Goal: Answer question/provide support

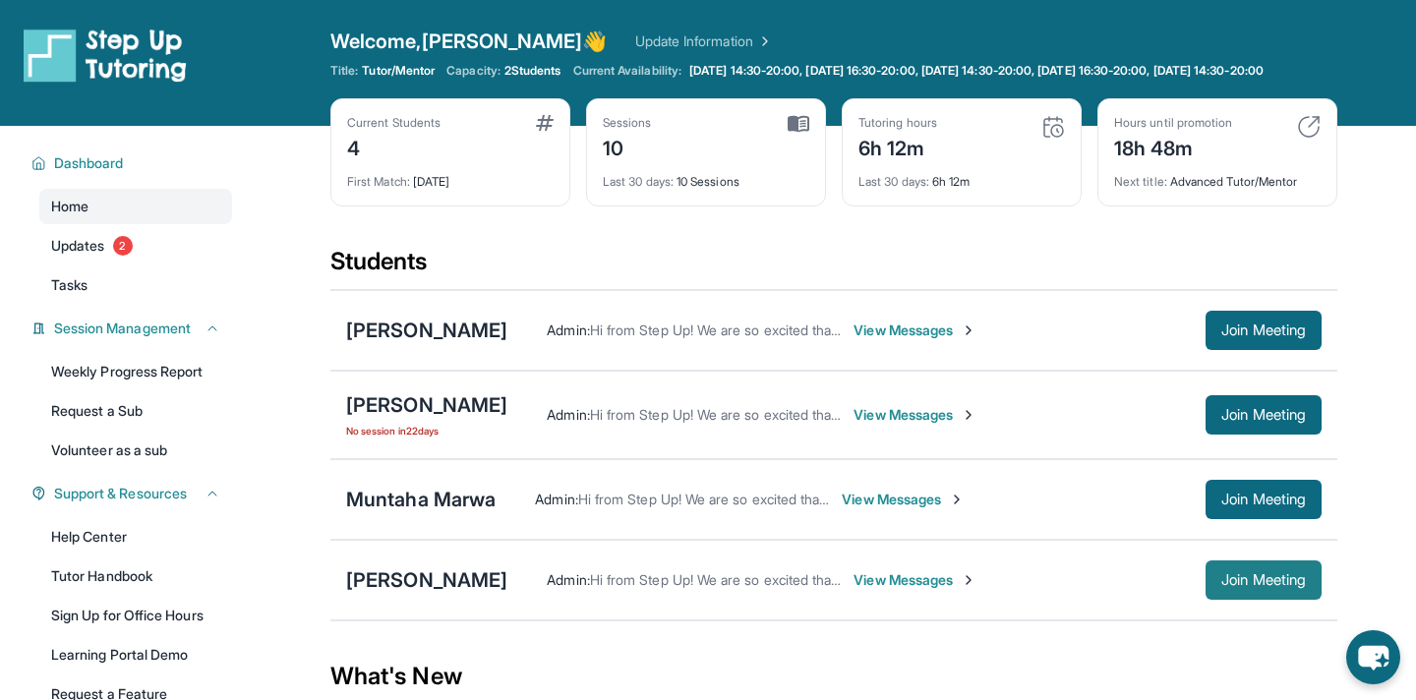
click at [1206, 600] on button "Join Meeting" at bounding box center [1264, 580] width 116 height 39
click at [1222, 586] on span "Join Meeting" at bounding box center [1264, 580] width 85 height 12
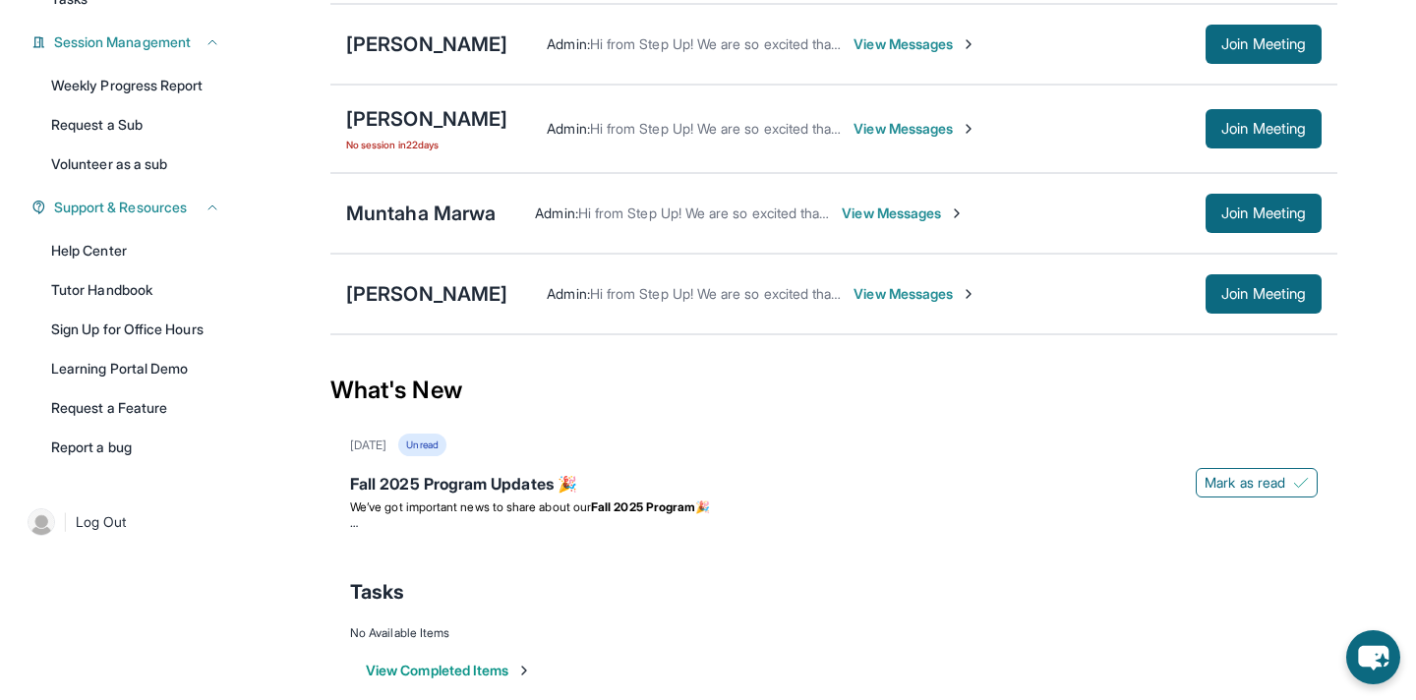
scroll to position [290, 0]
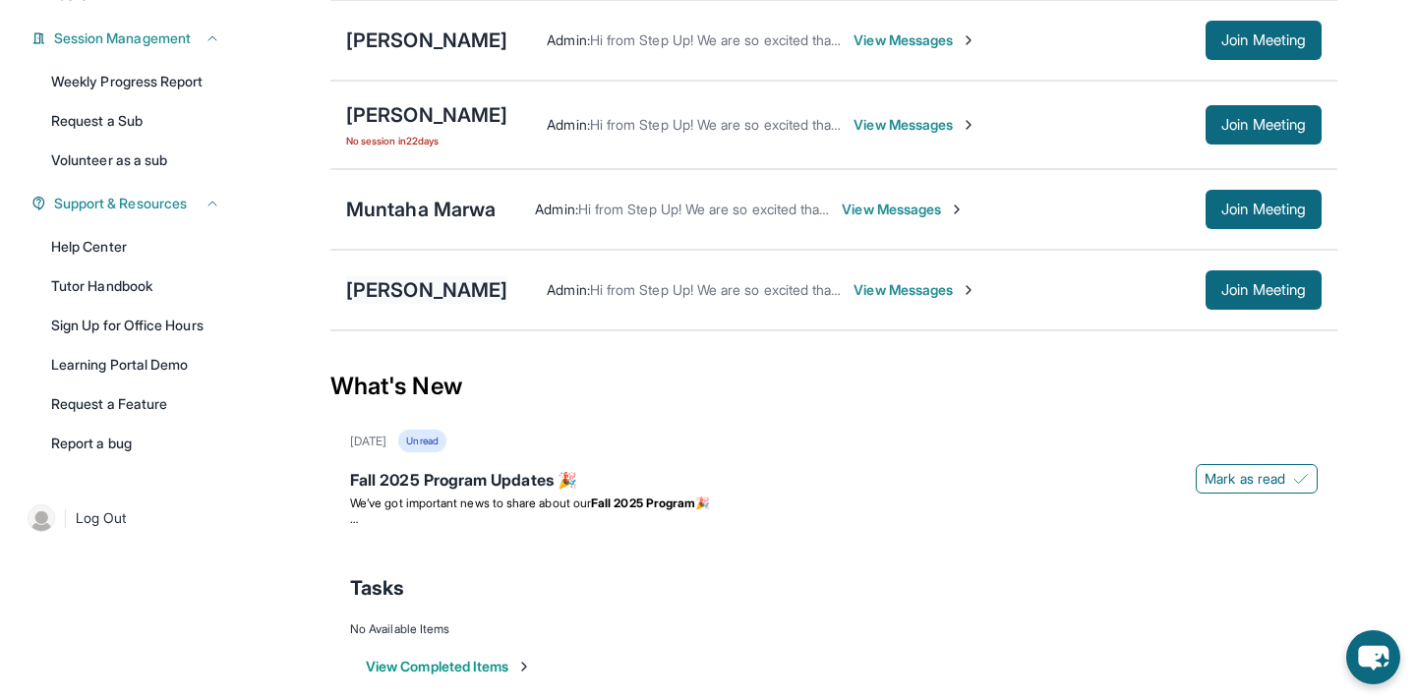
click at [399, 304] on div "[PERSON_NAME]" at bounding box center [426, 290] width 161 height 28
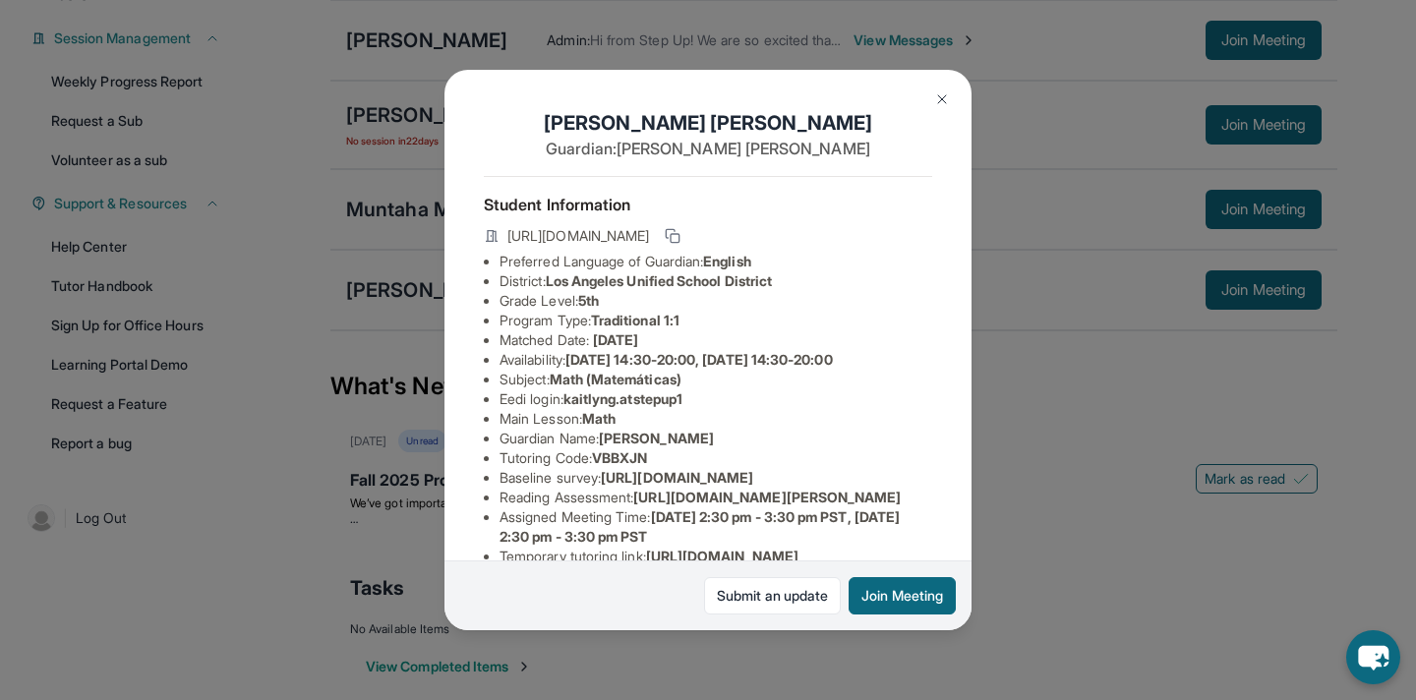
click at [946, 96] on img at bounding box center [942, 99] width 16 height 16
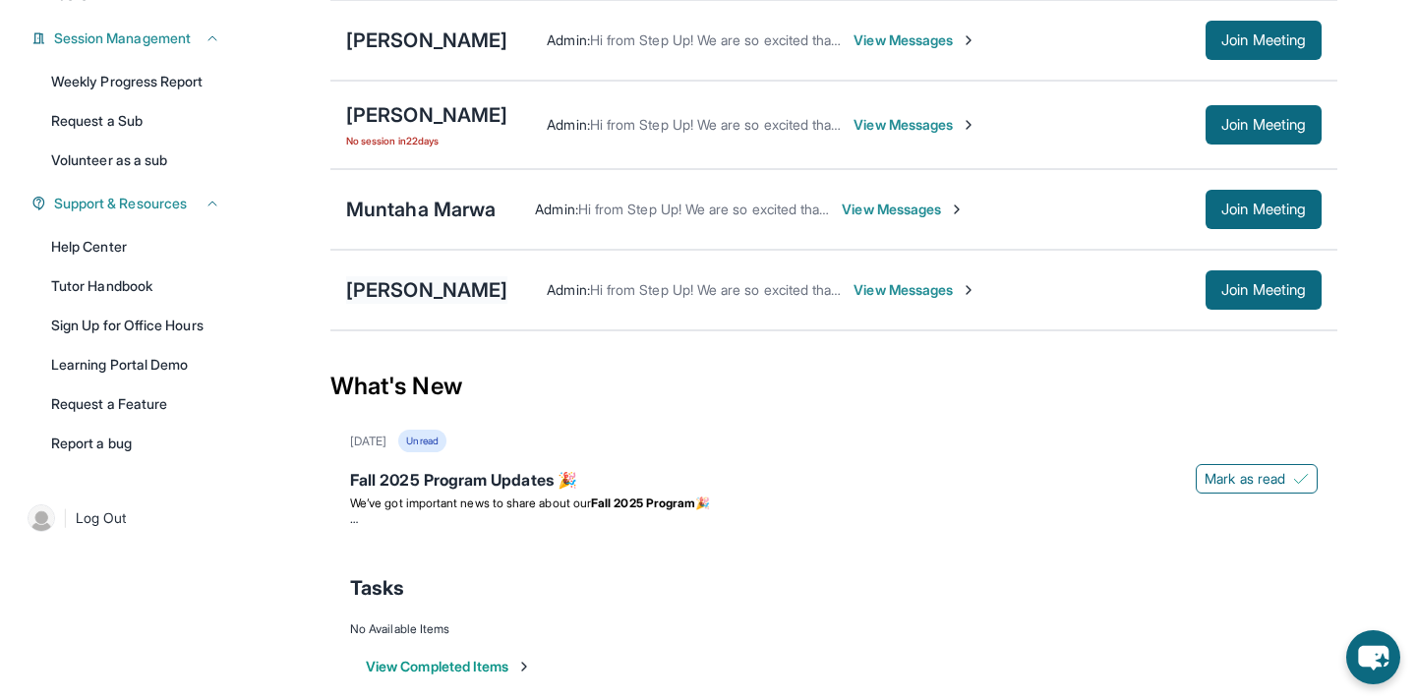
click at [397, 298] on div "[PERSON_NAME]" at bounding box center [426, 290] width 161 height 28
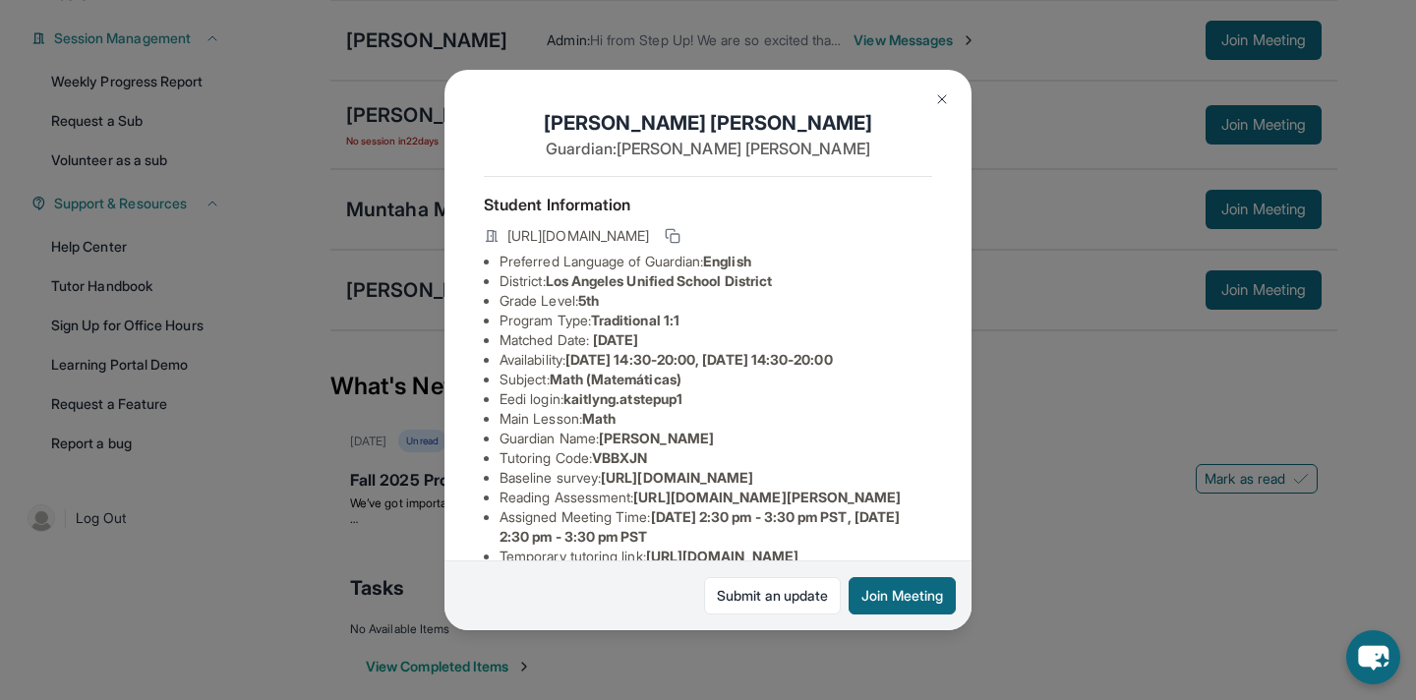
drag, startPoint x: 571, startPoint y: 400, endPoint x: 707, endPoint y: 396, distance: 136.8
click at [707, 396] on li "Eedi login : kaitlyng.atstepup1" at bounding box center [716, 400] width 433 height 20
copy span "kaitlyng.atstepup1"
click at [943, 92] on img at bounding box center [942, 99] width 16 height 16
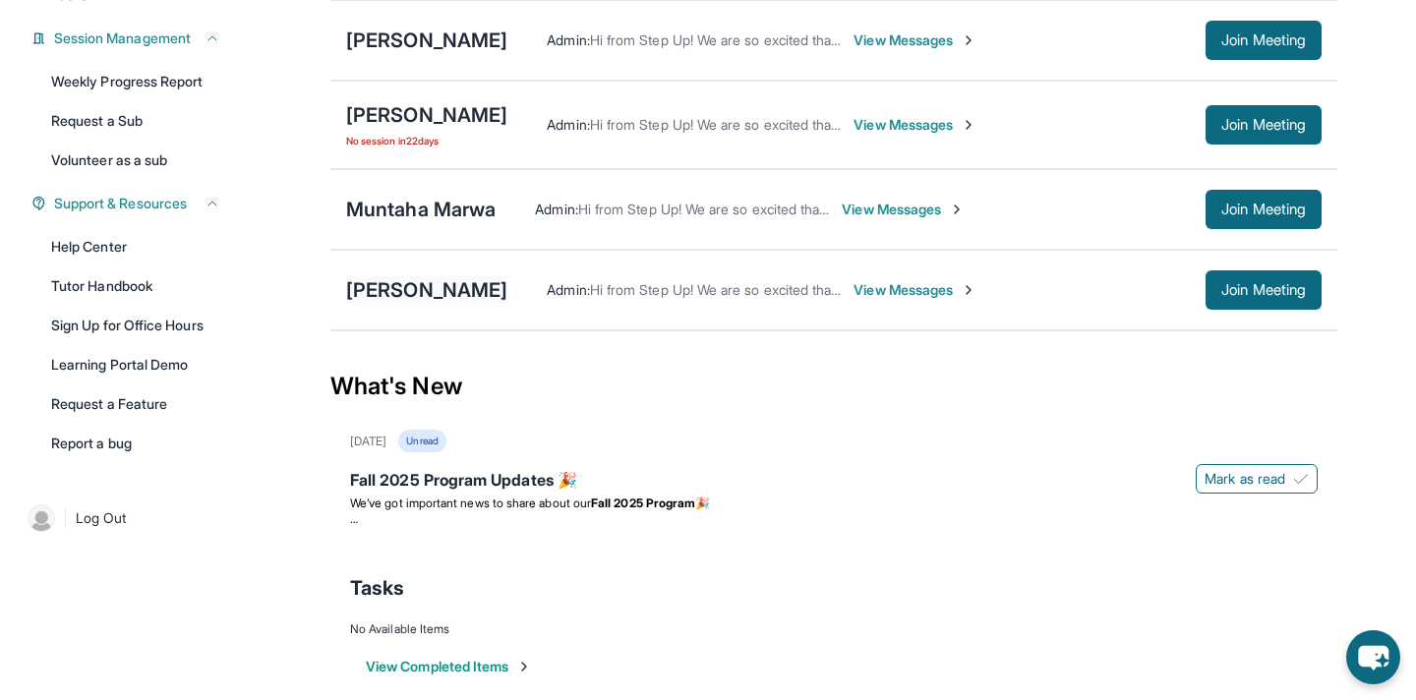
click at [377, 304] on div "[PERSON_NAME]" at bounding box center [426, 290] width 161 height 28
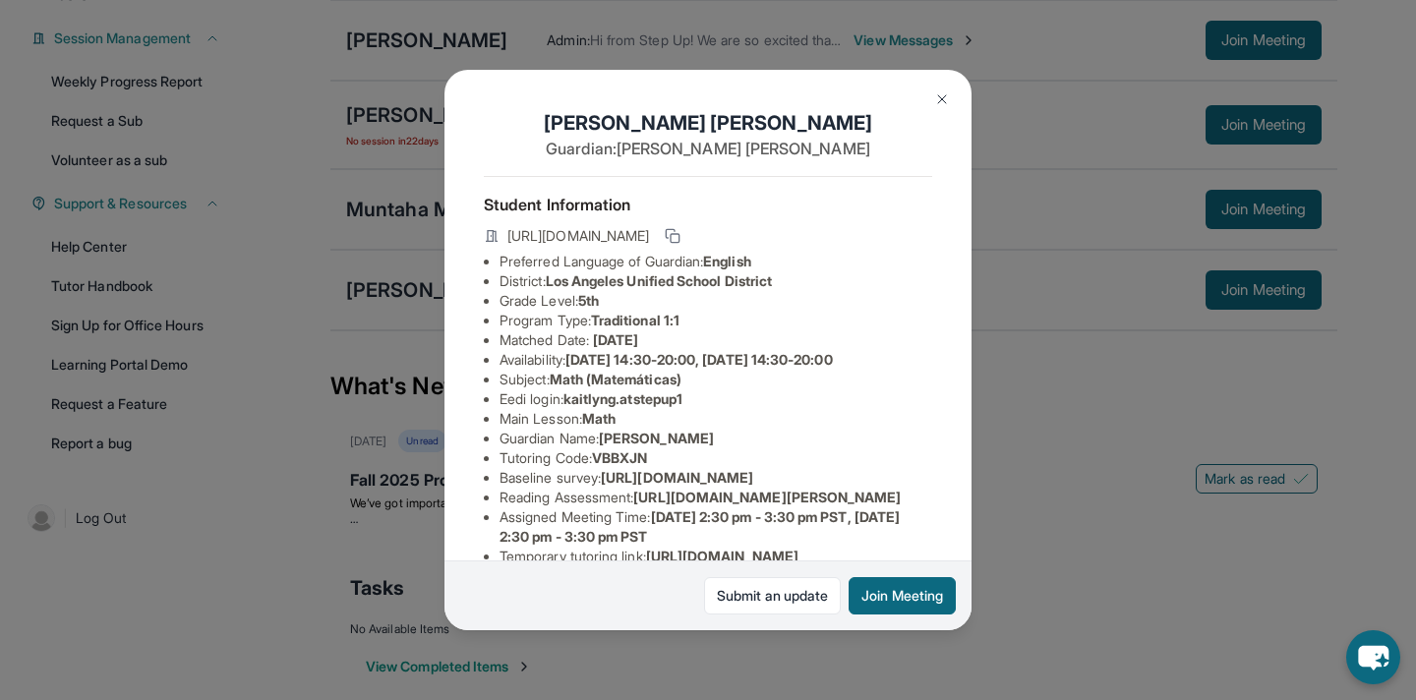
scroll to position [365, 0]
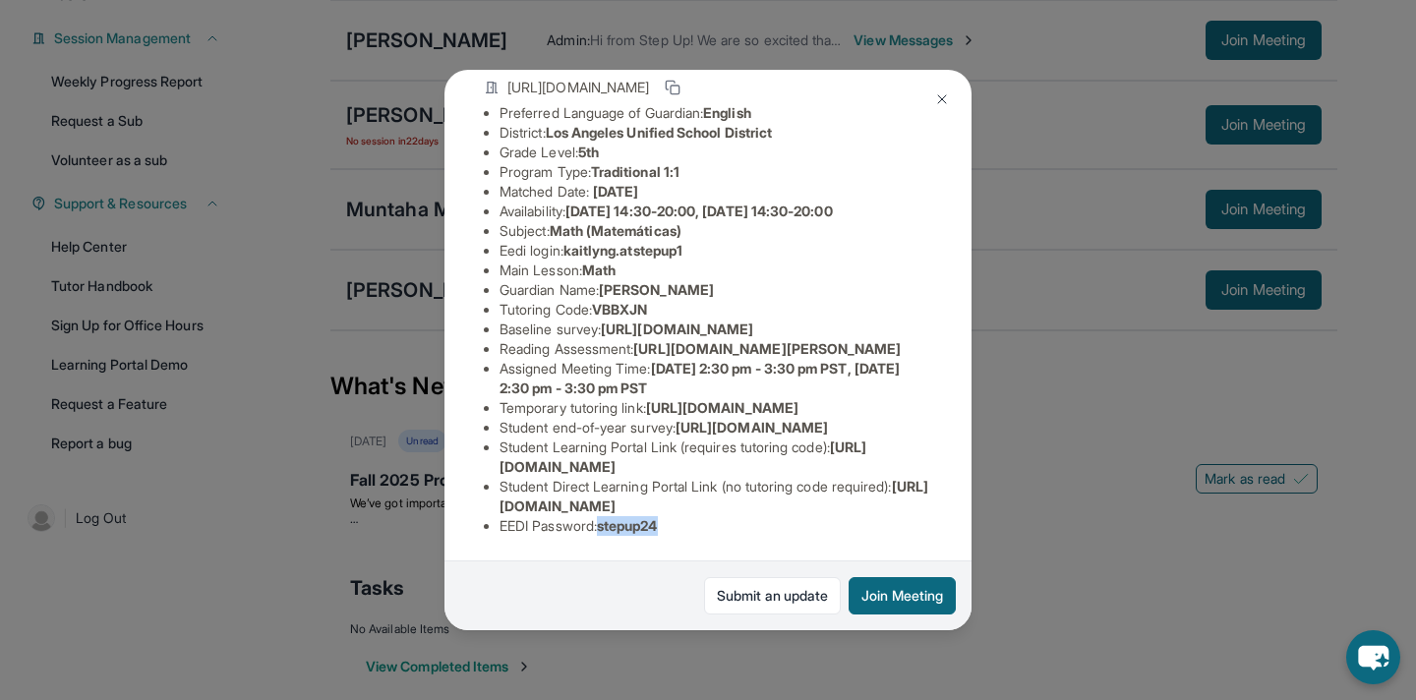
drag, startPoint x: 609, startPoint y: 529, endPoint x: 685, endPoint y: 528, distance: 75.7
click at [685, 528] on li "EEDI Password : stepup24" at bounding box center [716, 526] width 433 height 20
copy span "stepup24"
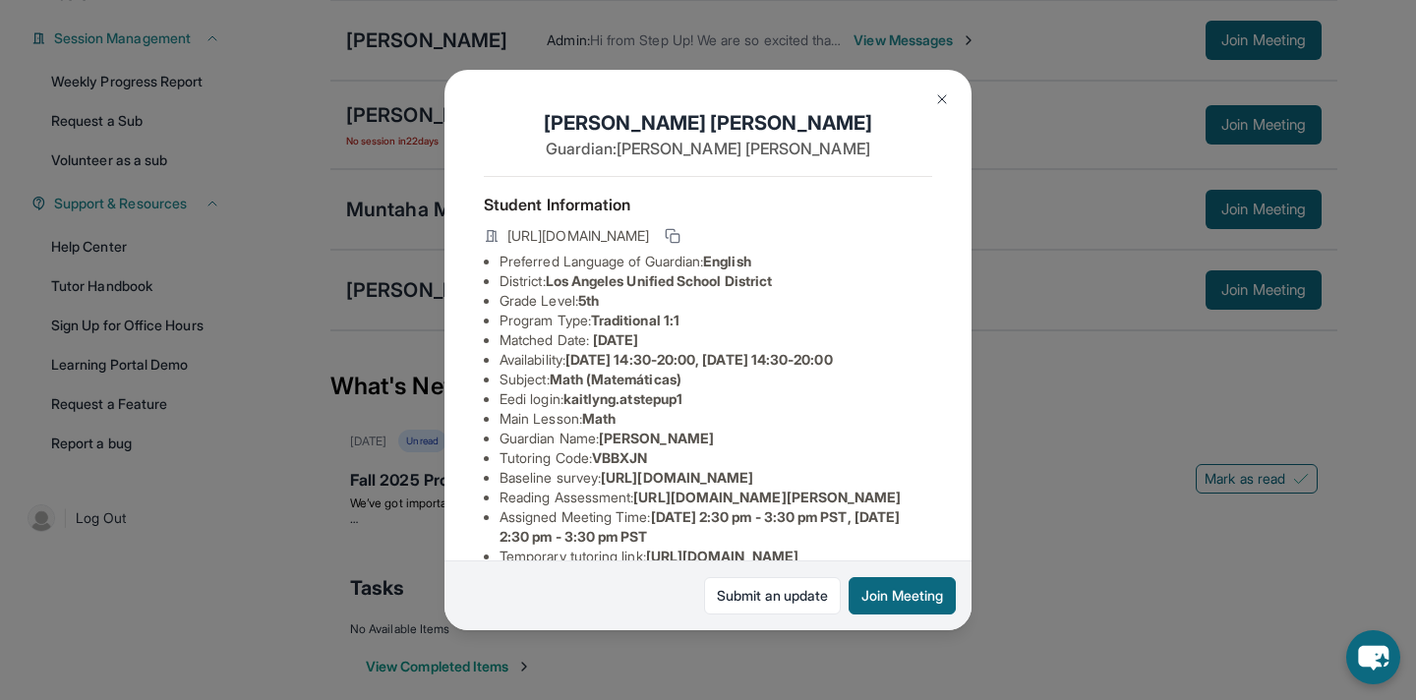
click at [693, 278] on span "Los Angeles Unified School District" at bounding box center [659, 280] width 226 height 17
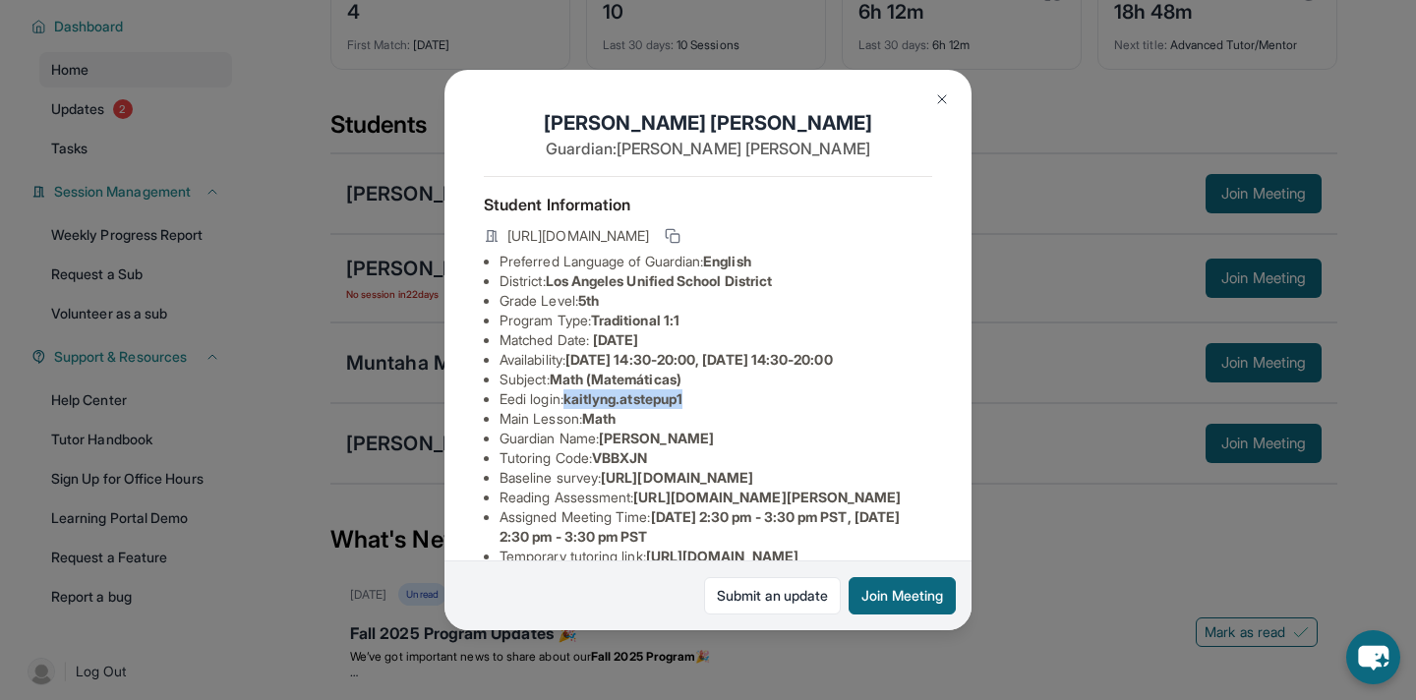
drag, startPoint x: 574, startPoint y: 400, endPoint x: 710, endPoint y: 393, distance: 135.9
click at [710, 394] on li "Eedi login : kaitlyng.atstepup1" at bounding box center [716, 400] width 433 height 20
copy span "kaitlyng.atstepup1"
